Goal: Navigation & Orientation: Find specific page/section

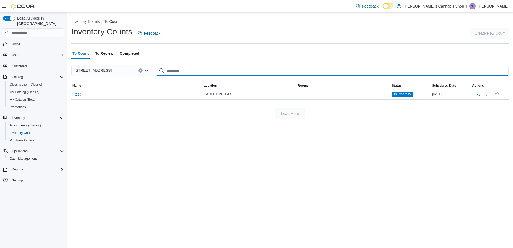
click at [183, 72] on input "This is a search bar. After typing your query, hit enter to filter the results …" at bounding box center [332, 70] width 353 height 11
type input "***"
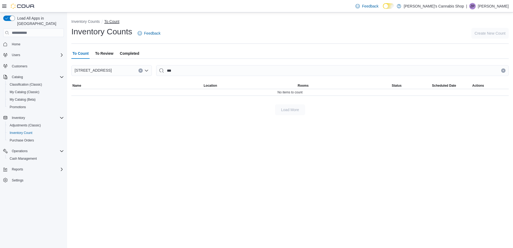
click at [109, 21] on button "To Count" at bounding box center [111, 21] width 15 height 4
click at [104, 52] on span "To Review" at bounding box center [104, 53] width 18 height 11
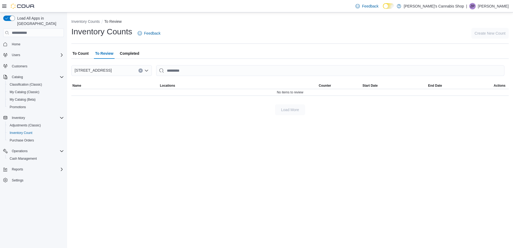
click at [134, 54] on span "Completed" at bounding box center [129, 53] width 19 height 11
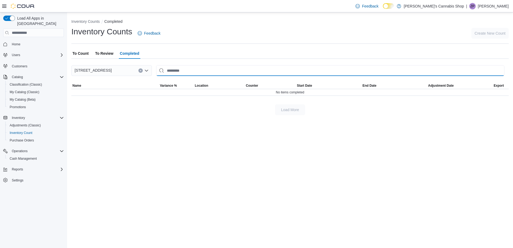
click at [193, 70] on input "This is a search bar. After typing your query, hit enter to filter the results …" at bounding box center [330, 70] width 349 height 11
type input "******"
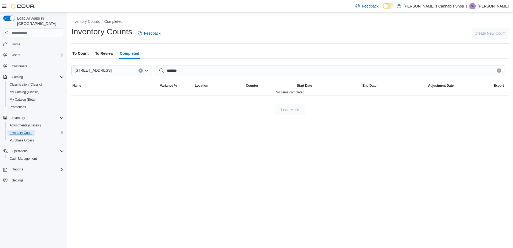
click at [27, 131] on span "Inventory Count" at bounding box center [21, 133] width 23 height 4
click at [26, 138] on span "Purchase Orders" at bounding box center [22, 140] width 24 height 4
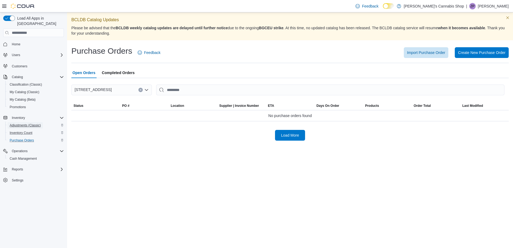
click at [26, 123] on span "Adjustments (Classic)" at bounding box center [25, 125] width 31 height 4
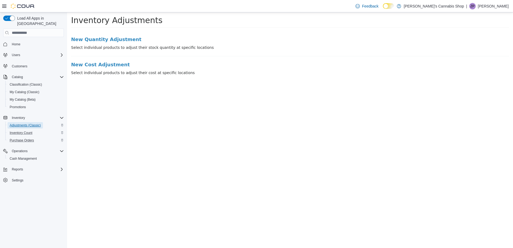
click at [20, 123] on span "Adjustments (Classic)" at bounding box center [25, 125] width 31 height 4
click at [24, 131] on span "Inventory Count" at bounding box center [21, 133] width 23 height 4
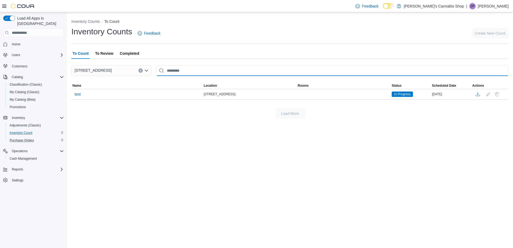
click at [192, 77] on div "[STREET_ADDRESS] This table contains 1 rows. Name Location Rooms Status Schedul…" at bounding box center [290, 82] width 438 height 34
type input "***"
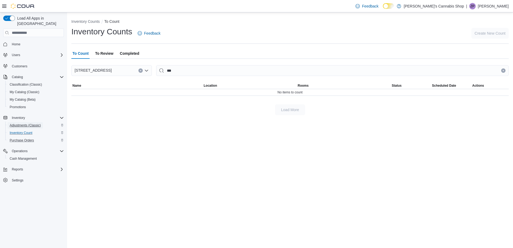
click at [28, 123] on span "Adjustments (Classic)" at bounding box center [25, 125] width 31 height 4
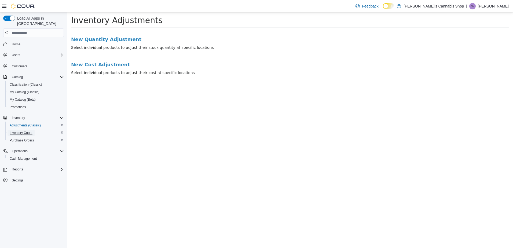
click at [30, 131] on span "Inventory Count" at bounding box center [21, 133] width 23 height 4
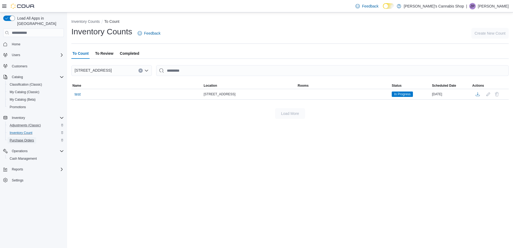
click at [27, 138] on span "Purchase Orders" at bounding box center [22, 140] width 24 height 4
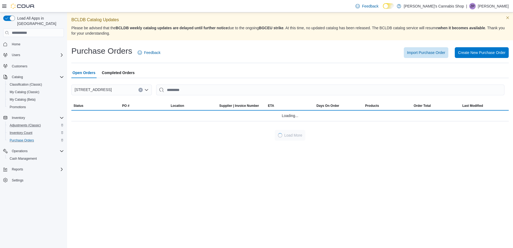
drag, startPoint x: 161, startPoint y: 119, endPoint x: 376, endPoint y: 75, distance: 219.6
click at [362, 83] on div "[STREET_ADDRESS] This table contains 0 rows. Status PO # Location Supplier | In…" at bounding box center [290, 109] width 438 height 63
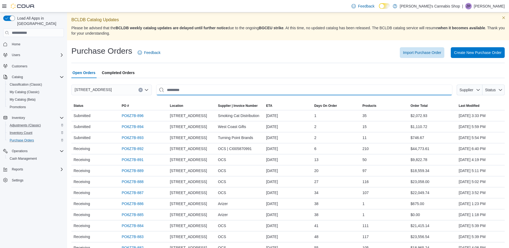
drag, startPoint x: 193, startPoint y: 90, endPoint x: 196, endPoint y: 91, distance: 3.0
click at [193, 91] on input "This is a search bar. After typing your query, hit enter to filter the results …" at bounding box center [304, 90] width 296 height 11
click at [186, 90] on input "This is a search bar. After typing your query, hit enter to filter the results …" at bounding box center [304, 90] width 296 height 11
drag, startPoint x: 249, startPoint y: 64, endPoint x: 254, endPoint y: 66, distance: 5.2
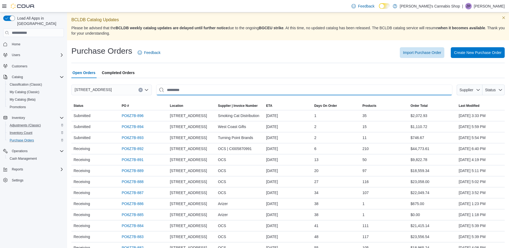
click at [259, 90] on input "This is a search bar. After typing your query, hit enter to filter the results …" at bounding box center [304, 90] width 296 height 11
type input "**********"
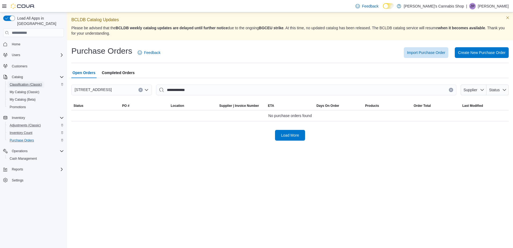
click at [30, 82] on span "Classification (Classic)" at bounding box center [26, 84] width 32 height 4
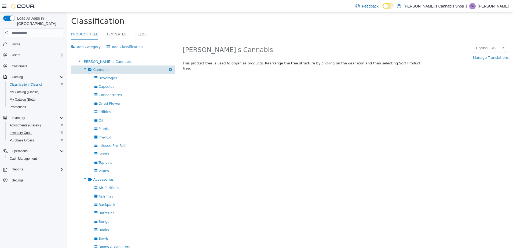
click at [106, 71] on span "Cannabis" at bounding box center [101, 70] width 16 height 4
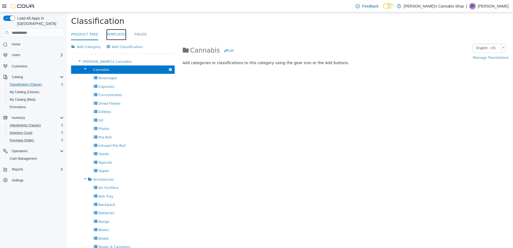
click at [112, 32] on link "Templates" at bounding box center [116, 35] width 20 height 12
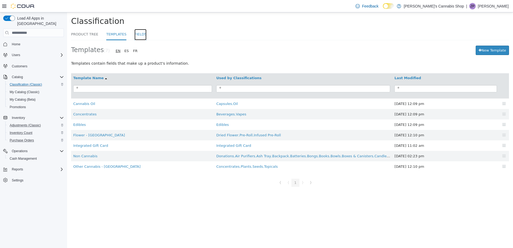
click at [140, 35] on link "Fields" at bounding box center [141, 35] width 12 height 12
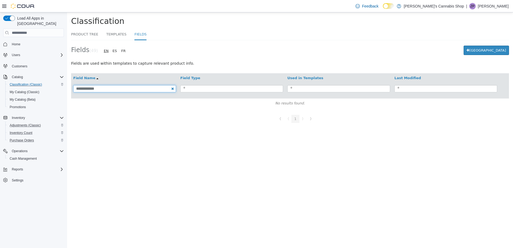
type input "**********"
click at [42, 166] on div "Reports" at bounding box center [37, 169] width 54 height 6
click at [15, 175] on span "Dashboards" at bounding box center [20, 177] width 21 height 4
click at [12, 182] on span "Reports" at bounding box center [15, 184] width 11 height 4
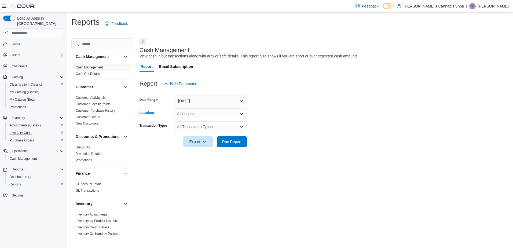
click at [239, 115] on div "All Locations" at bounding box center [211, 113] width 72 height 11
click at [219, 130] on span "[STREET_ADDRESS]" at bounding box center [205, 130] width 37 height 5
click at [278, 111] on form "Date Range [DATE] Locations [STREET_ADDRESS] Transaction Types All Transaction …" at bounding box center [325, 118] width 370 height 58
click at [241, 129] on div "All Transaction Types" at bounding box center [211, 126] width 72 height 11
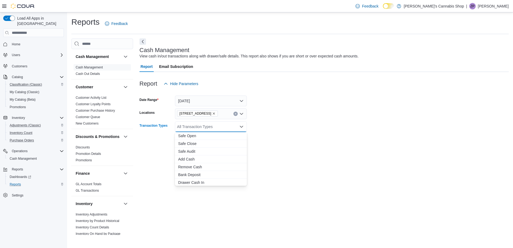
click at [241, 124] on div "All Transaction Types Combo box. Selected. Combo box input. All Transaction Typ…" at bounding box center [211, 126] width 72 height 11
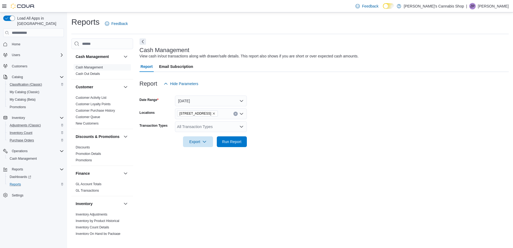
drag, startPoint x: 362, startPoint y: 99, endPoint x: 337, endPoint y: 105, distance: 25.3
click at [360, 95] on form "Date Range [DATE] Locations [STREET_ADDRESS] Transaction Types All Transaction …" at bounding box center [325, 118] width 370 height 58
click at [31, 131] on span "Inventory Count" at bounding box center [21, 133] width 23 height 4
